Goal: Task Accomplishment & Management: Complete application form

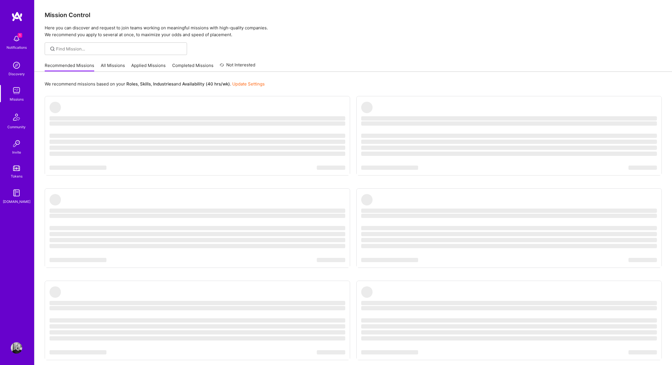
click at [21, 43] on img at bounding box center [16, 38] width 11 height 11
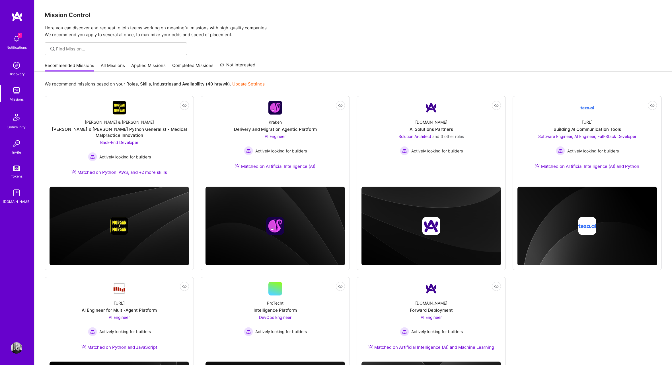
click at [18, 99] on div "Missions" at bounding box center [17, 99] width 14 height 6
click at [147, 65] on link "Applied Missions" at bounding box center [148, 66] width 34 height 9
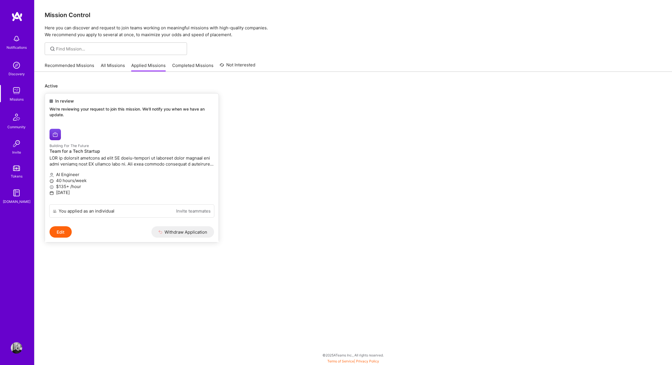
click at [73, 103] on span "In review" at bounding box center [64, 101] width 19 height 6
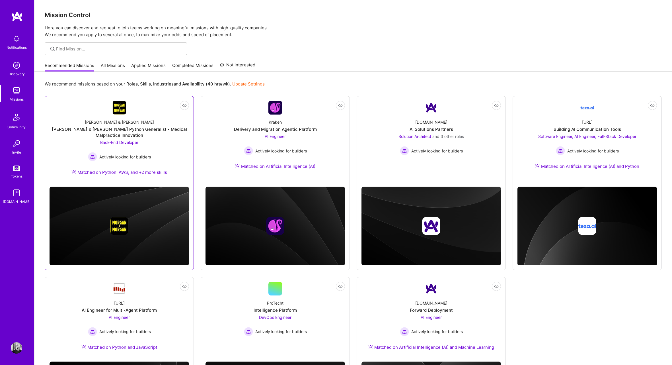
click at [163, 127] on div "[PERSON_NAME] & [PERSON_NAME] Python Generalist - Medical Malpractice Innovation" at bounding box center [120, 132] width 140 height 12
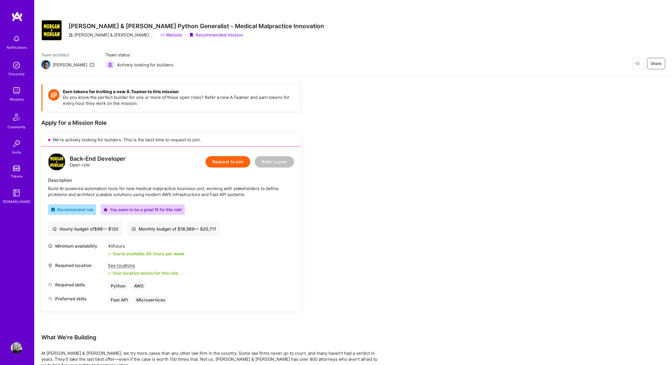
click at [56, 160] on img at bounding box center [56, 161] width 17 height 17
click at [160, 35] on link "Website" at bounding box center [171, 35] width 22 height 6
drag, startPoint x: 110, startPoint y: 34, endPoint x: 73, endPoint y: 33, distance: 36.5
click at [73, 33] on div "[PERSON_NAME] & [PERSON_NAME]" at bounding box center [109, 35] width 80 height 6
copy div "[PERSON_NAME] & [PERSON_NAME]"
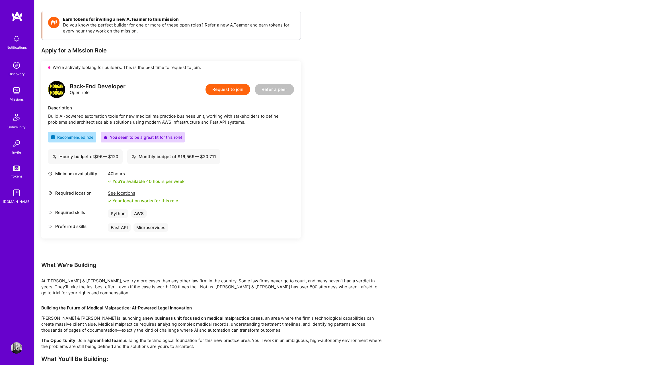
scroll to position [45, 0]
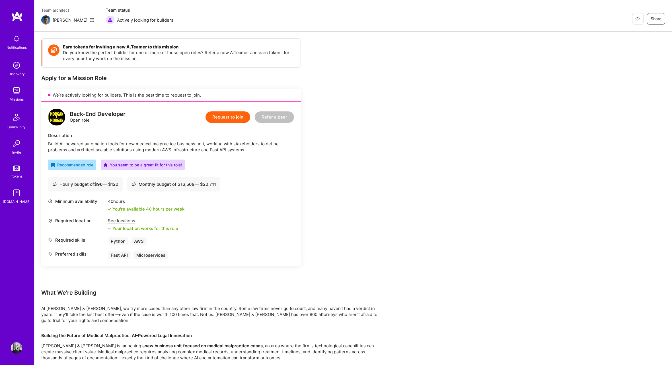
click at [124, 223] on div "See locations" at bounding box center [143, 221] width 70 height 6
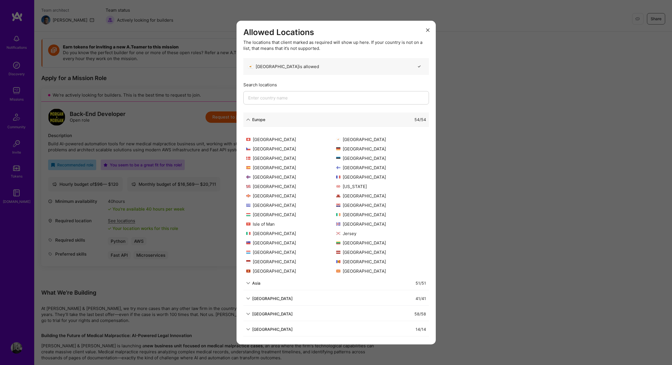
scroll to position [111, 0]
click at [451, 210] on div "Allowed Locations The locations that client marked as required will show up her…" at bounding box center [336, 182] width 672 height 365
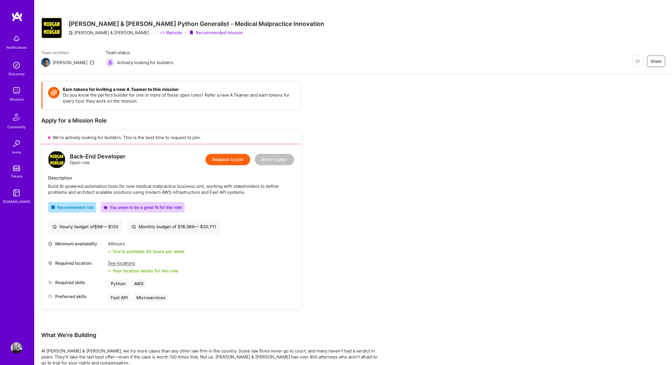
scroll to position [0, 0]
click at [231, 160] on button "Request to join" at bounding box center [228, 158] width 45 height 11
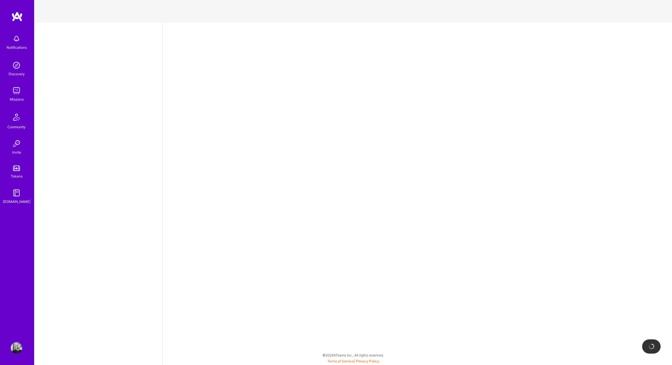
select select "CY"
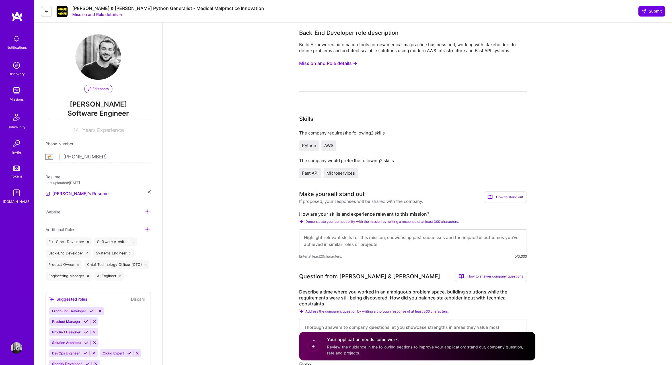
click at [307, 146] on span "Python" at bounding box center [309, 145] width 14 height 5
click at [321, 237] on textarea at bounding box center [413, 240] width 228 height 23
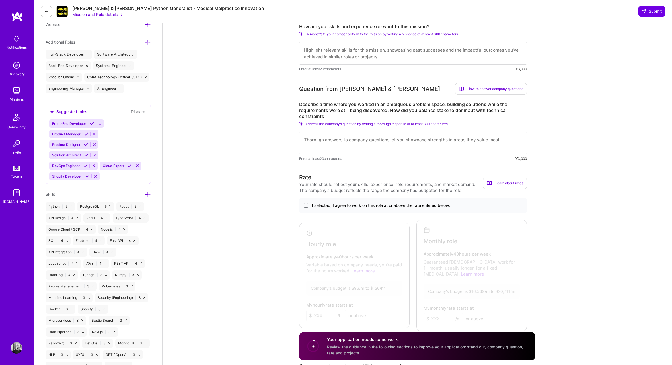
drag, startPoint x: 328, startPoint y: 34, endPoint x: 326, endPoint y: 38, distance: 4.3
click at [328, 34] on span "Demonstrate your compatibility with the mission by writing a response of at lea…" at bounding box center [382, 34] width 153 height 4
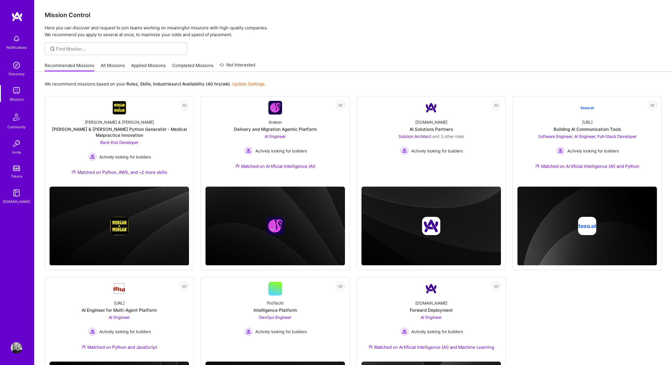
click at [139, 65] on link "Applied Missions" at bounding box center [148, 66] width 34 height 9
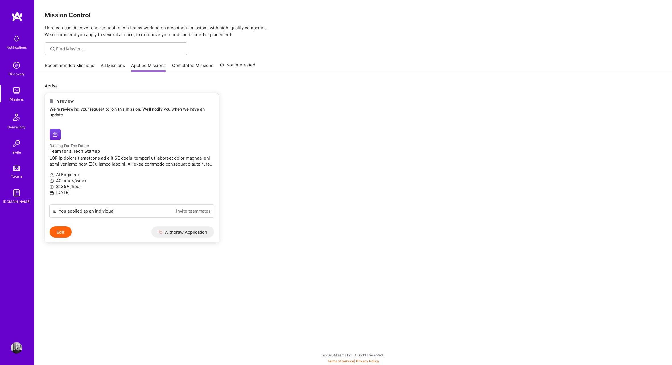
click at [103, 138] on div at bounding box center [105, 134] width 110 height 11
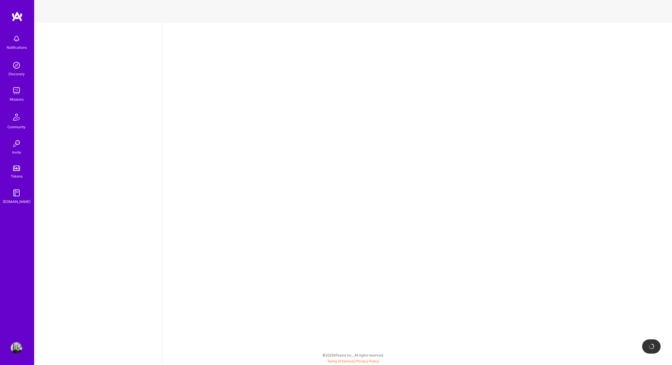
select select "CY"
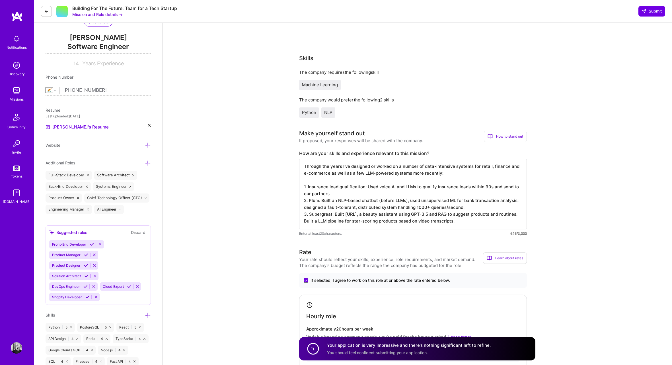
scroll to position [65, 0]
